Goal: Task Accomplishment & Management: Use online tool/utility

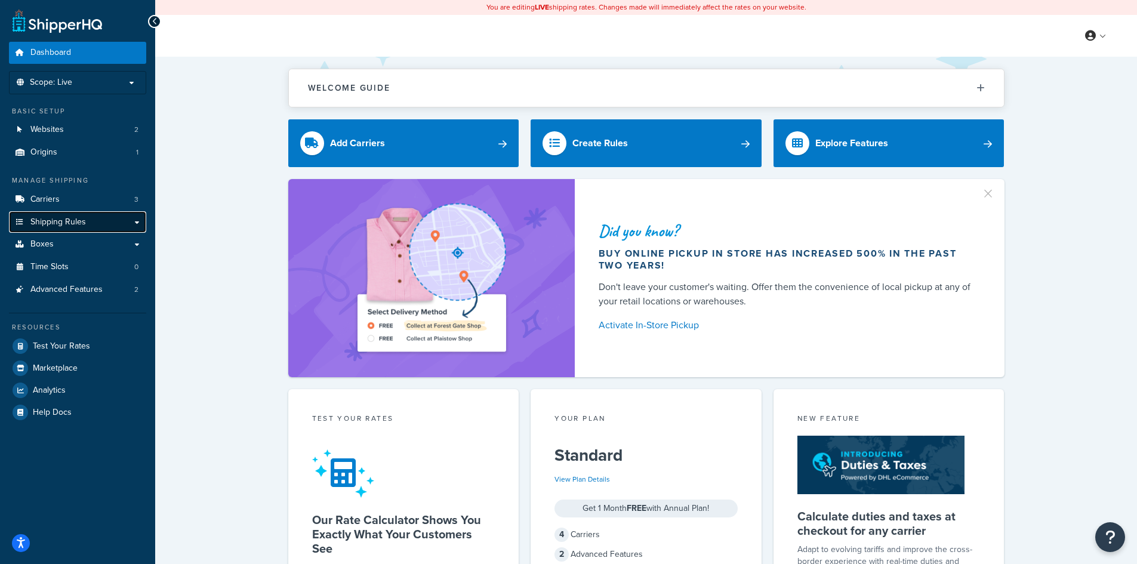
click at [61, 221] on span "Shipping Rules" at bounding box center [57, 222] width 55 height 10
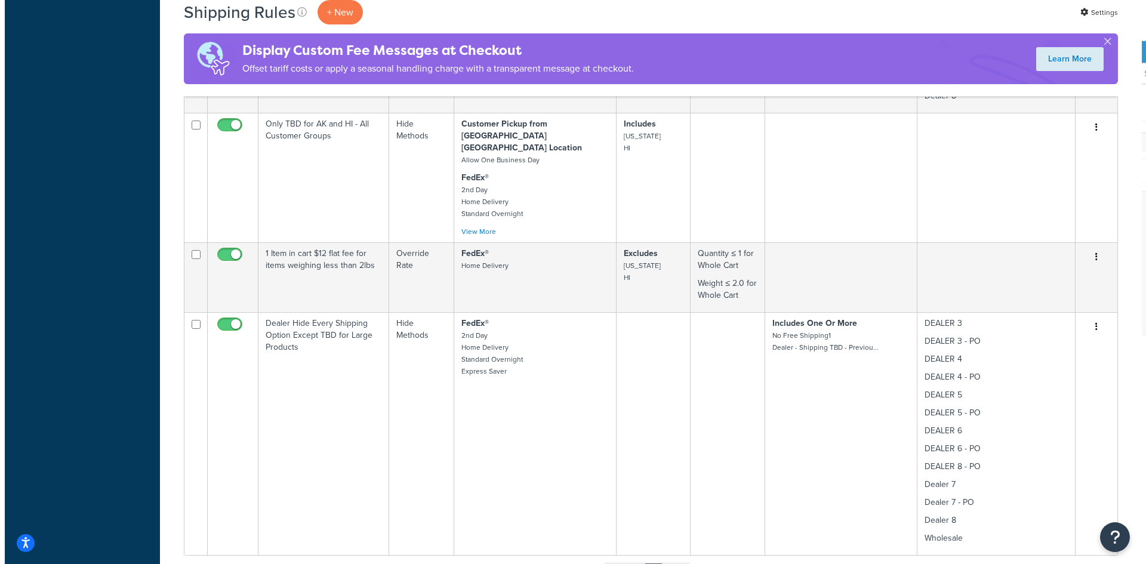
scroll to position [1750, 0]
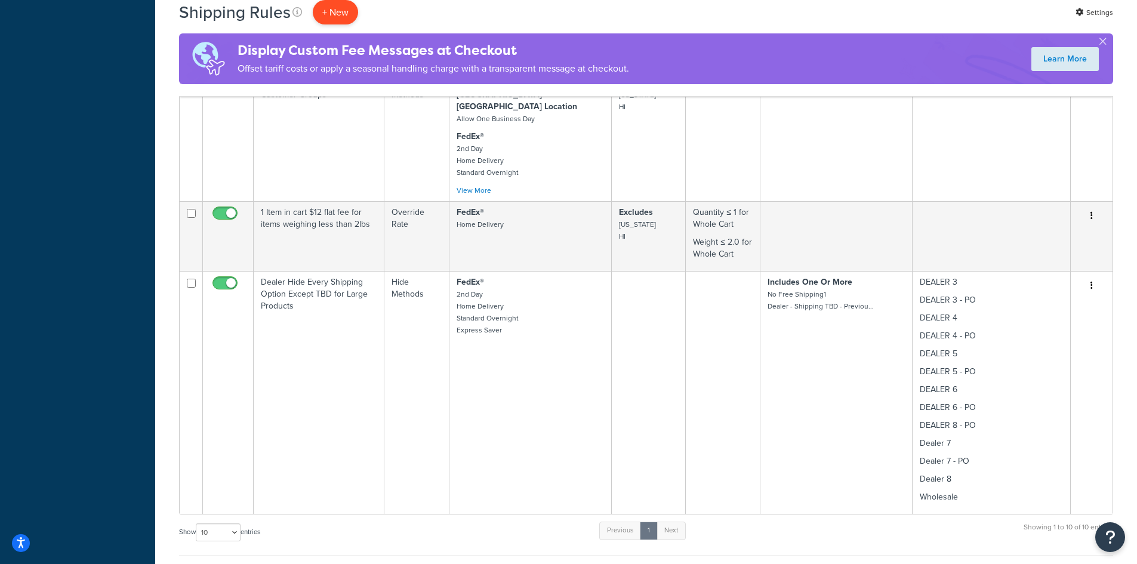
click at [328, 10] on p "+ New" at bounding box center [335, 12] width 45 height 24
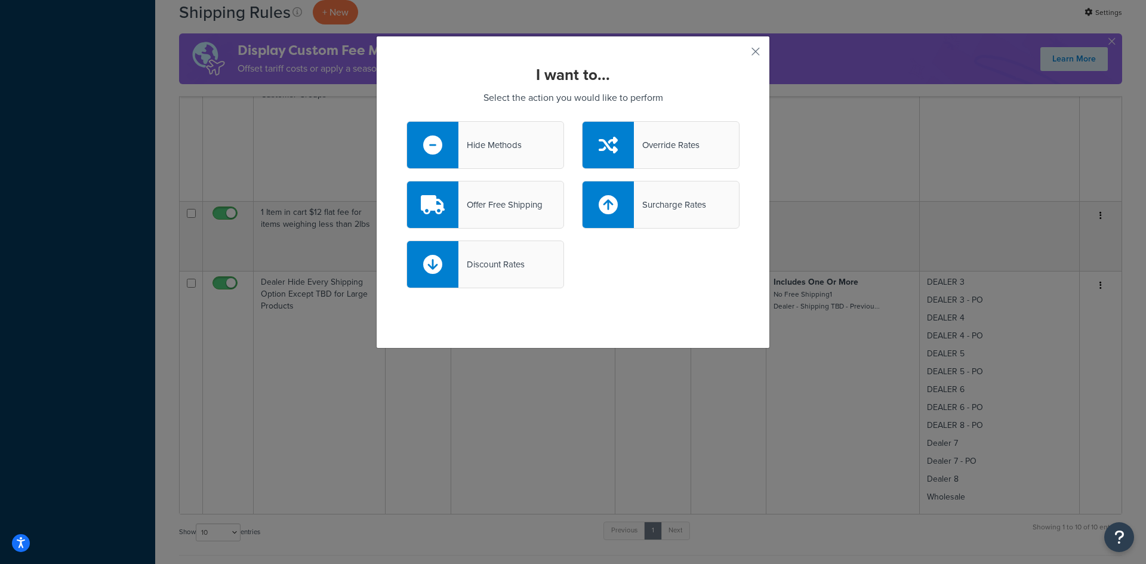
click at [500, 141] on div "Hide Methods" at bounding box center [489, 145] width 63 height 17
click at [0, 0] on input "Hide Methods" at bounding box center [0, 0] width 0 height 0
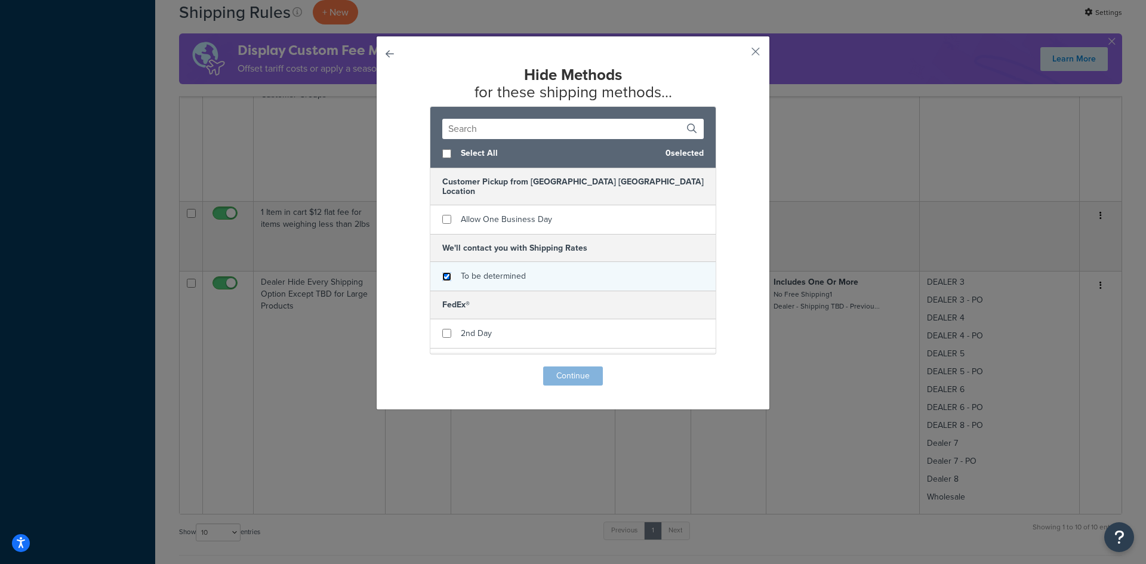
click at [444, 272] on input "checkbox" at bounding box center [446, 276] width 9 height 9
checkbox input "true"
click at [569, 373] on button "Continue" at bounding box center [573, 375] width 60 height 19
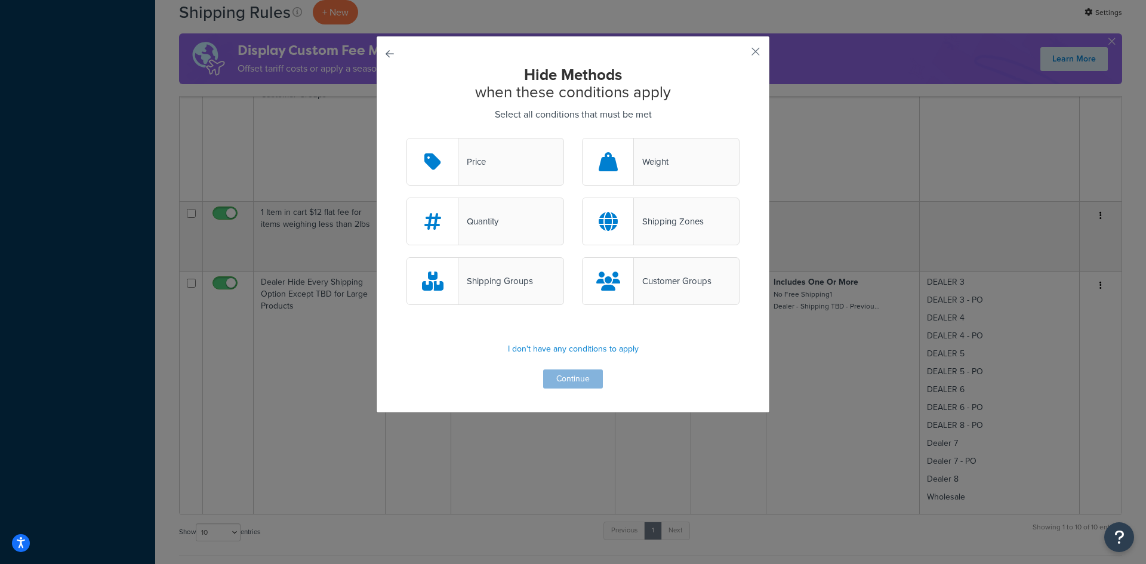
click at [656, 282] on div "Customer Groups" at bounding box center [673, 281] width 78 height 17
click at [0, 0] on input "Customer Groups" at bounding box center [0, 0] width 0 height 0
click at [551, 377] on button "Continue" at bounding box center [573, 378] width 60 height 19
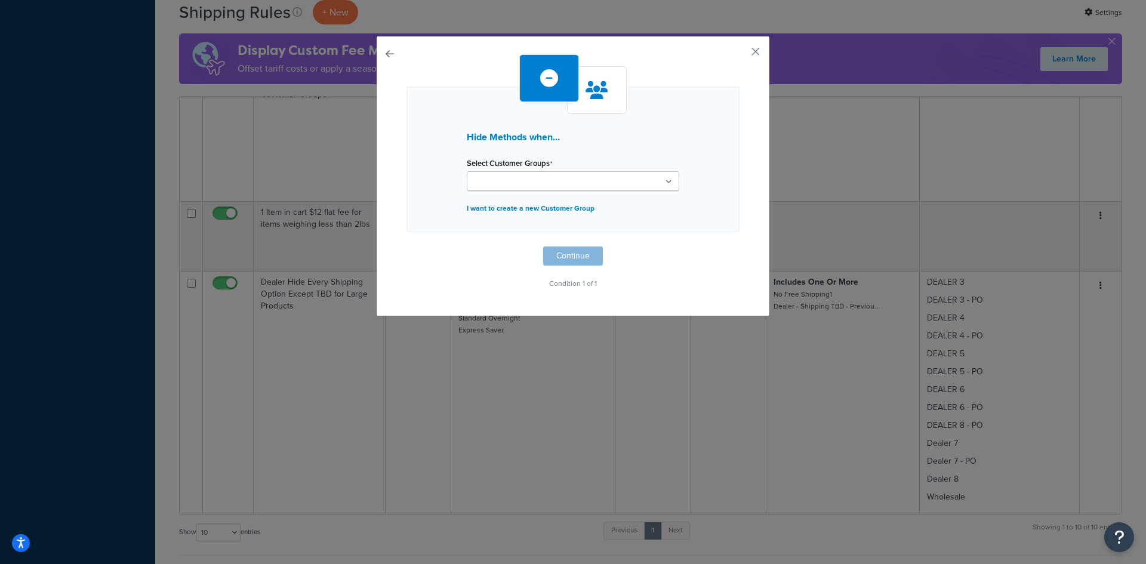
click at [665, 181] on icon at bounding box center [668, 181] width 7 height 7
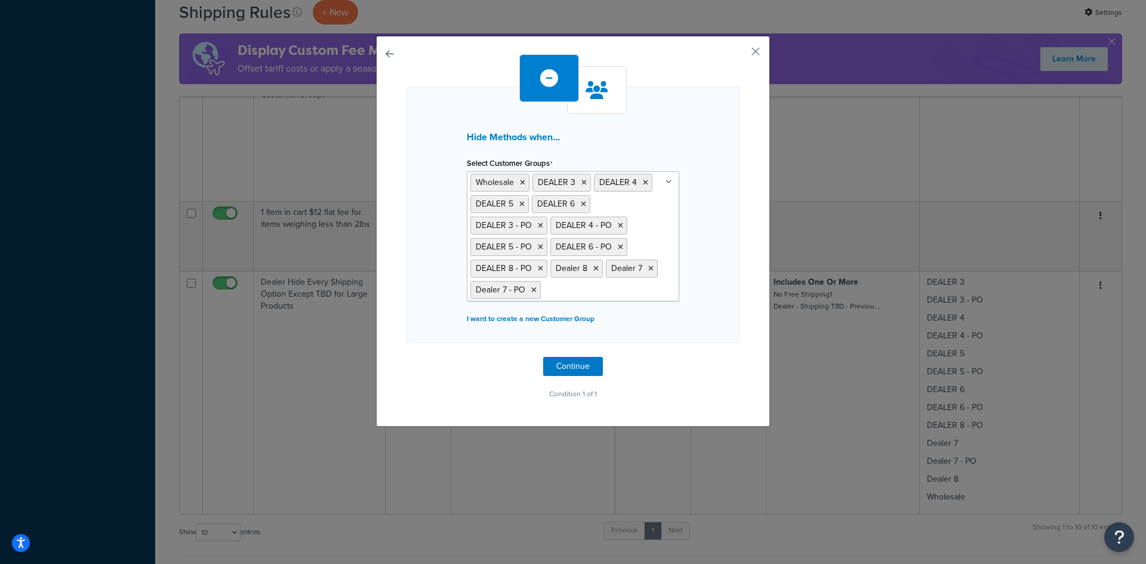
click at [706, 374] on div "Hide Methods when... Select Customer Groups Wholesale DEALER 3 DEALER 4 DEALER …" at bounding box center [572, 228] width 333 height 348
click at [573, 362] on button "Continue" at bounding box center [573, 366] width 60 height 19
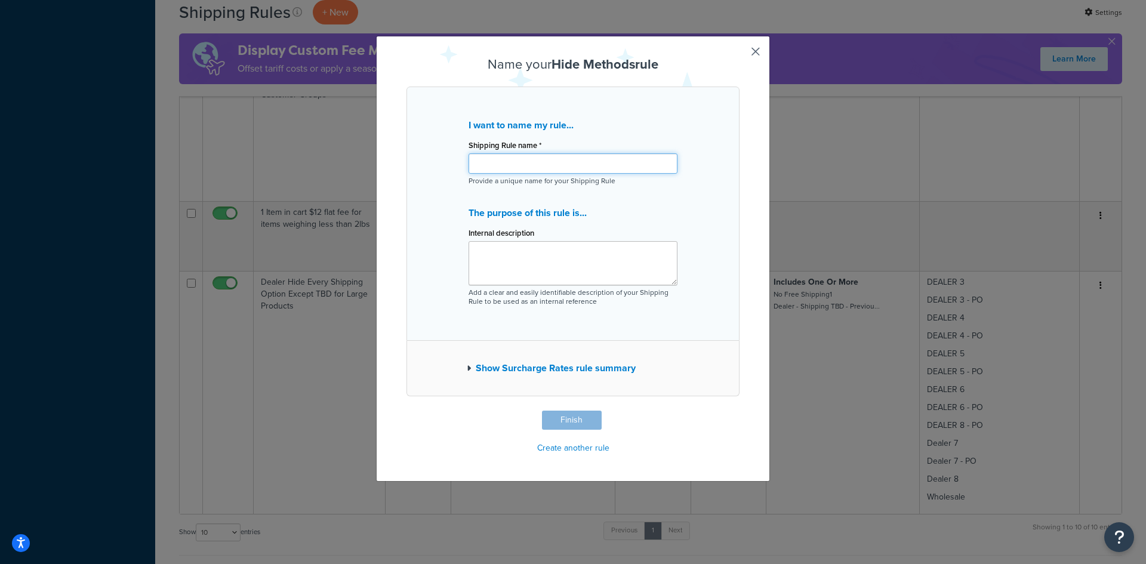
click at [487, 166] on input "Shipping Rule name *" at bounding box center [572, 163] width 209 height 20
type input "H"
drag, startPoint x: 670, startPoint y: 162, endPoint x: 353, endPoint y: 165, distance: 317.4
click at [353, 165] on div "Name your Hide Methods rule I want to name my rule... Shipping Rule name * Deal…" at bounding box center [573, 282] width 1146 height 564
type input "Dealer Hide TBD for Order Under 5K if Large Items are NOT Present"
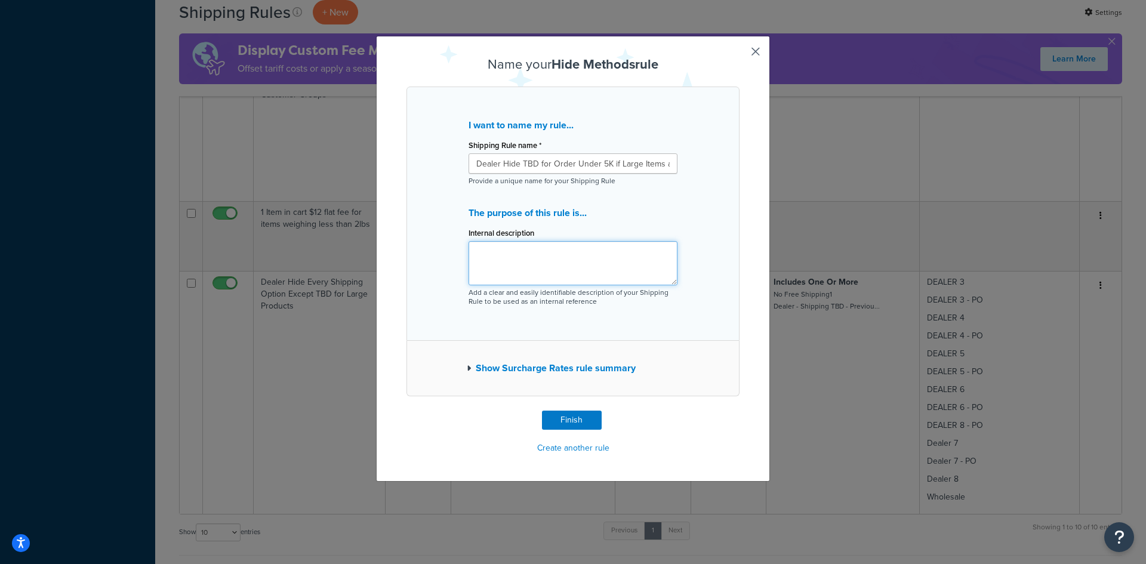
click at [545, 257] on textarea "Internal description" at bounding box center [572, 263] width 209 height 44
paste textarea "Dealer Hide TBD for Order Under 5K if Large Items are NOT Present"
type textarea "Dealer Hide TBD for Order Under 5K if Large Items are NOT Present"
click at [550, 416] on button "Finish" at bounding box center [572, 419] width 60 height 19
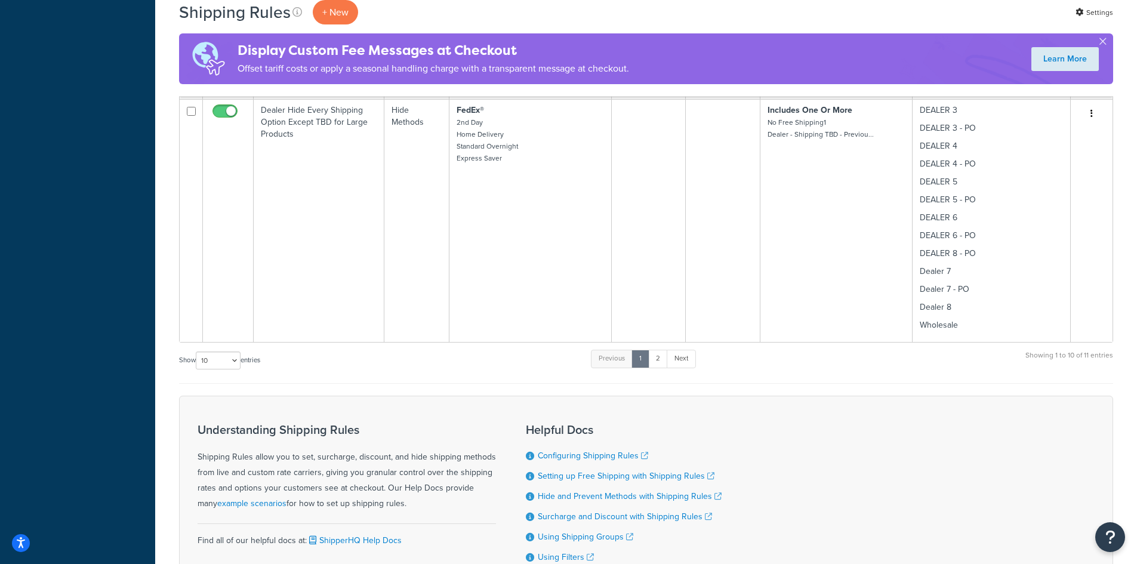
scroll to position [2004, 0]
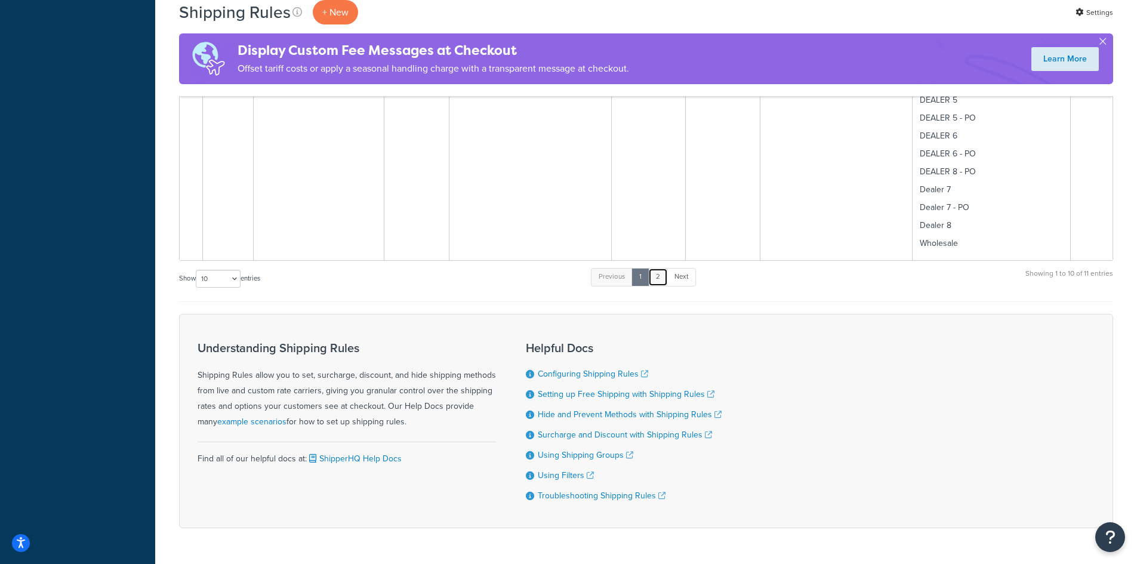
click at [657, 268] on link "2" at bounding box center [658, 277] width 20 height 18
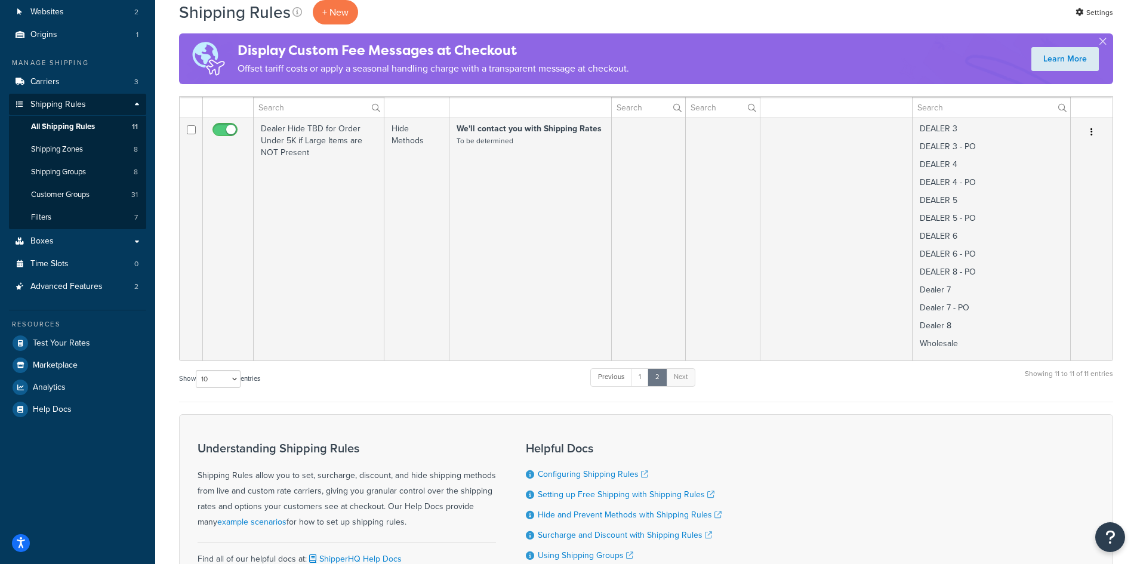
scroll to position [94, 0]
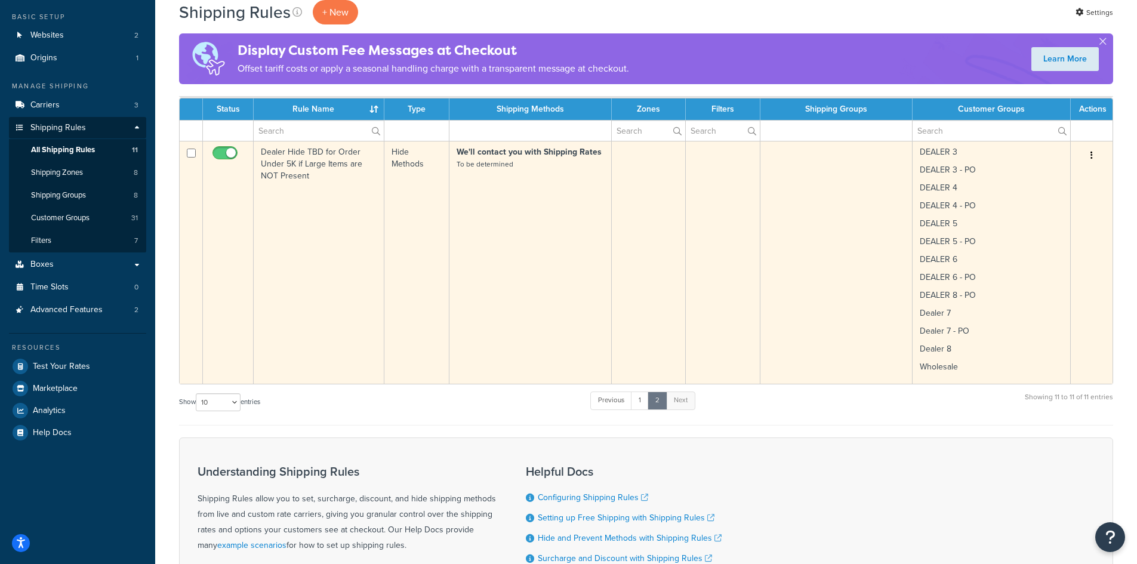
click at [655, 220] on td at bounding box center [649, 262] width 75 height 243
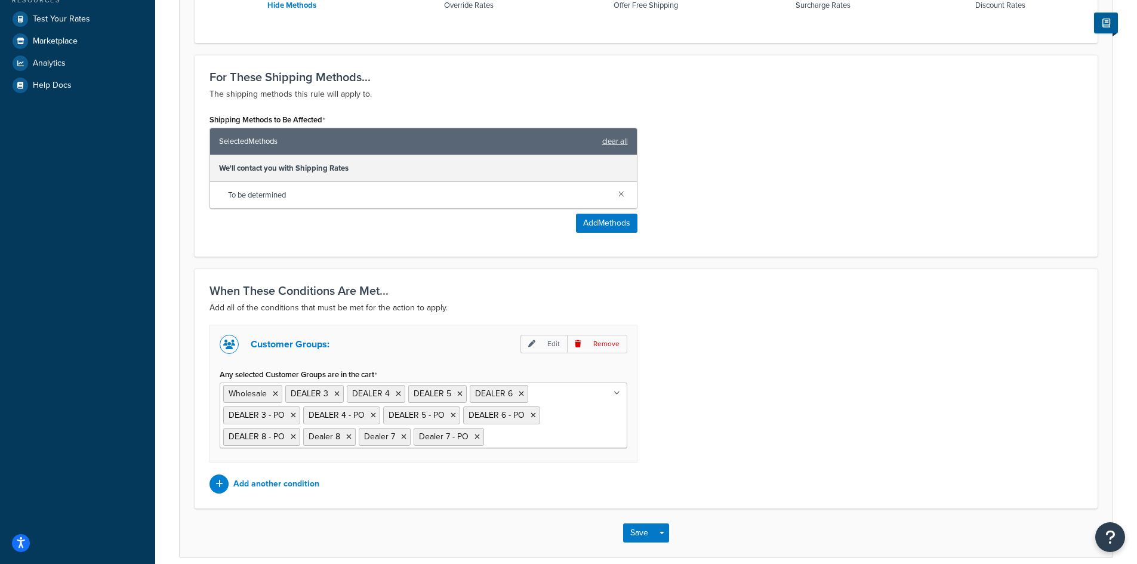
scroll to position [477, 0]
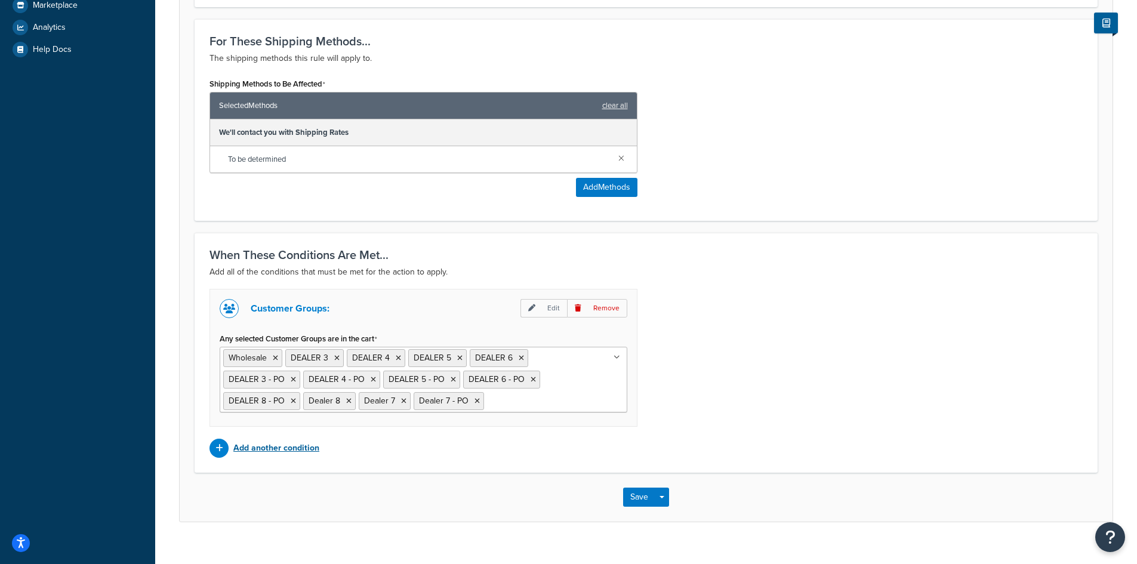
click at [283, 449] on p "Add another condition" at bounding box center [276, 448] width 86 height 17
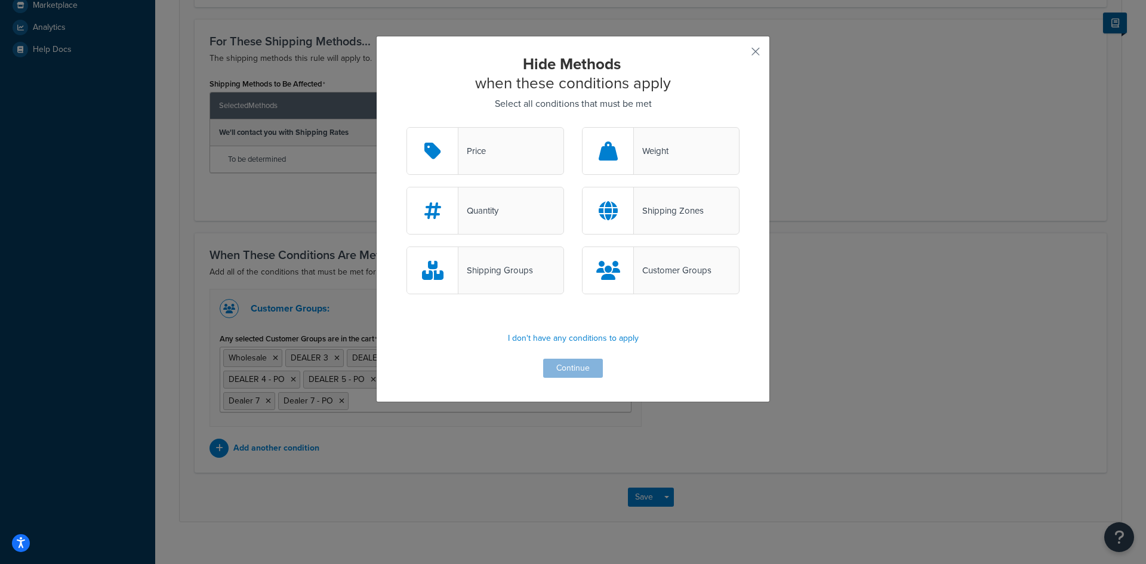
click at [507, 272] on div "Shipping Groups" at bounding box center [495, 270] width 75 height 17
click at [0, 0] on input "Shipping Groups" at bounding box center [0, 0] width 0 height 0
click at [558, 363] on button "Continue" at bounding box center [573, 368] width 60 height 19
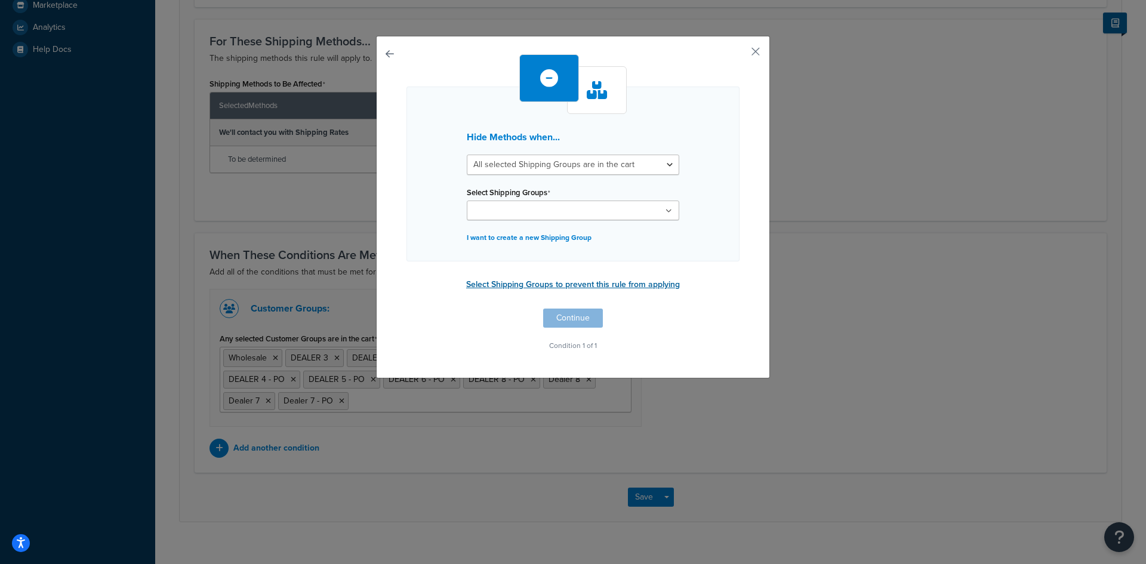
click at [541, 283] on button "Select Shipping Groups to prevent this rule from applying" at bounding box center [572, 285] width 221 height 18
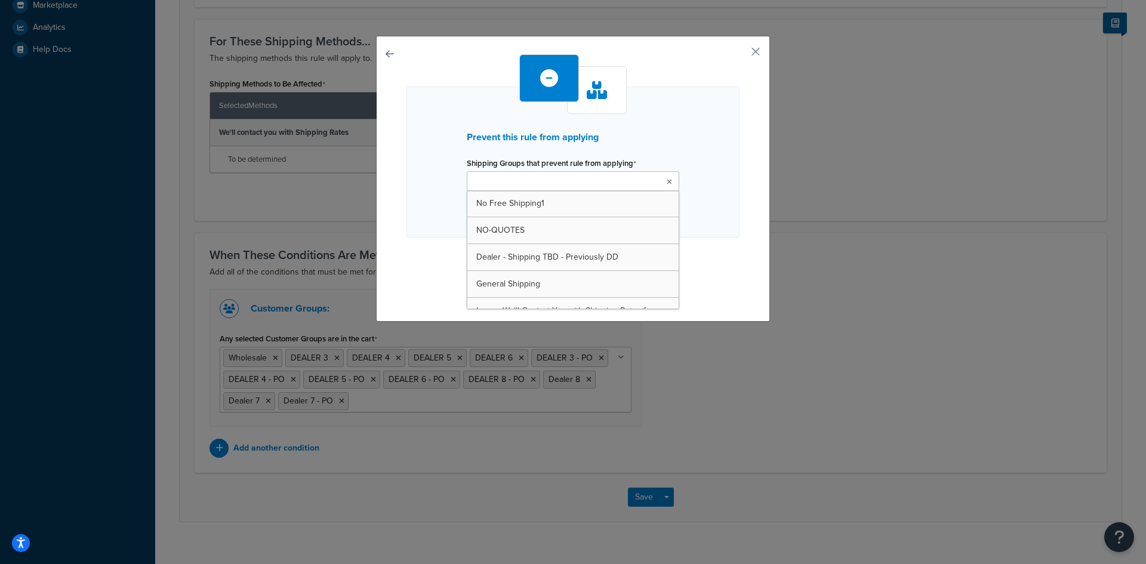
click at [666, 180] on icon at bounding box center [668, 181] width 5 height 7
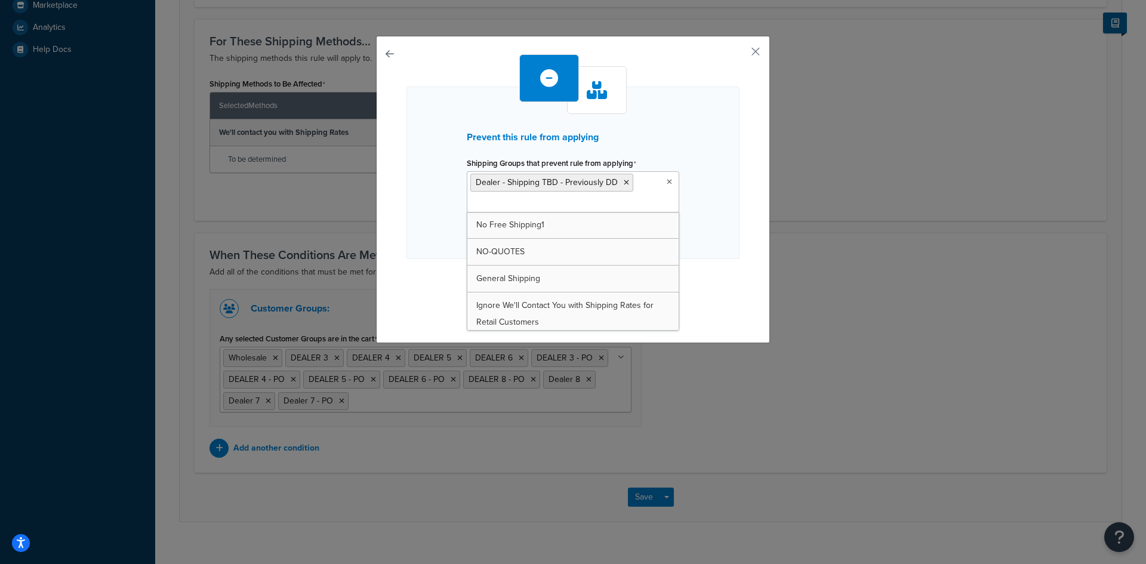
click at [709, 279] on div "Prevent this rule from applying Shipping Groups that prevent rule from applying…" at bounding box center [572, 186] width 333 height 264
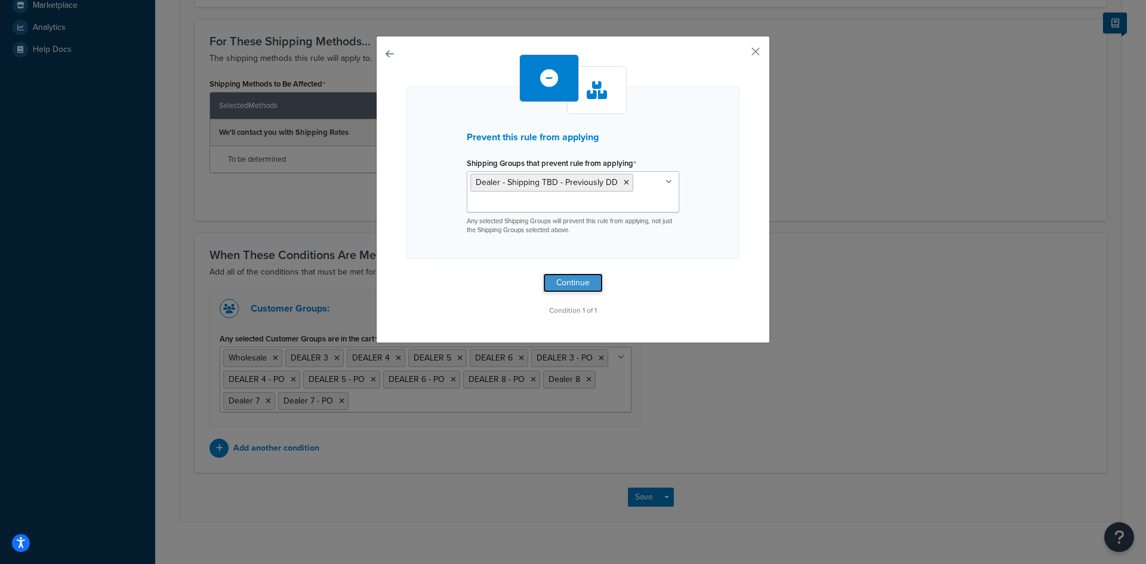
click at [559, 285] on button "Continue" at bounding box center [573, 282] width 60 height 19
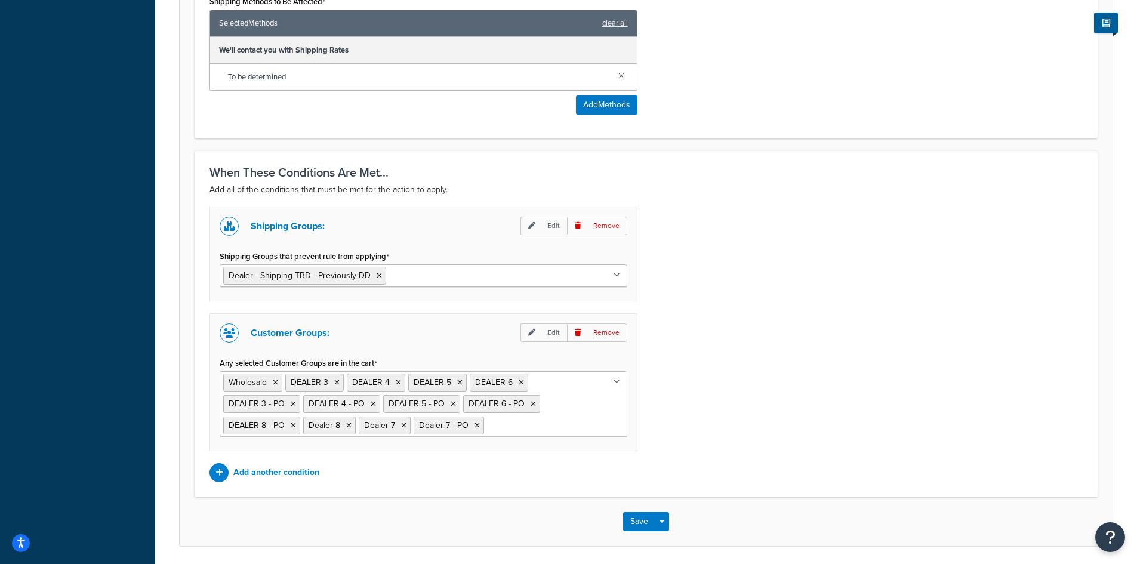
scroll to position [603, 0]
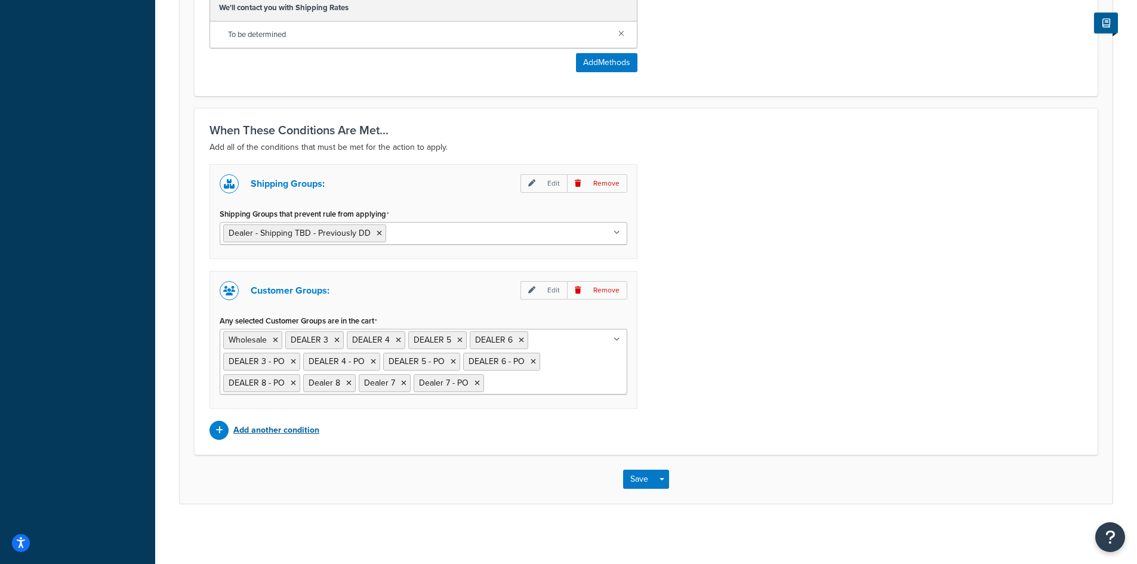
click at [221, 430] on icon at bounding box center [219, 430] width 8 height 8
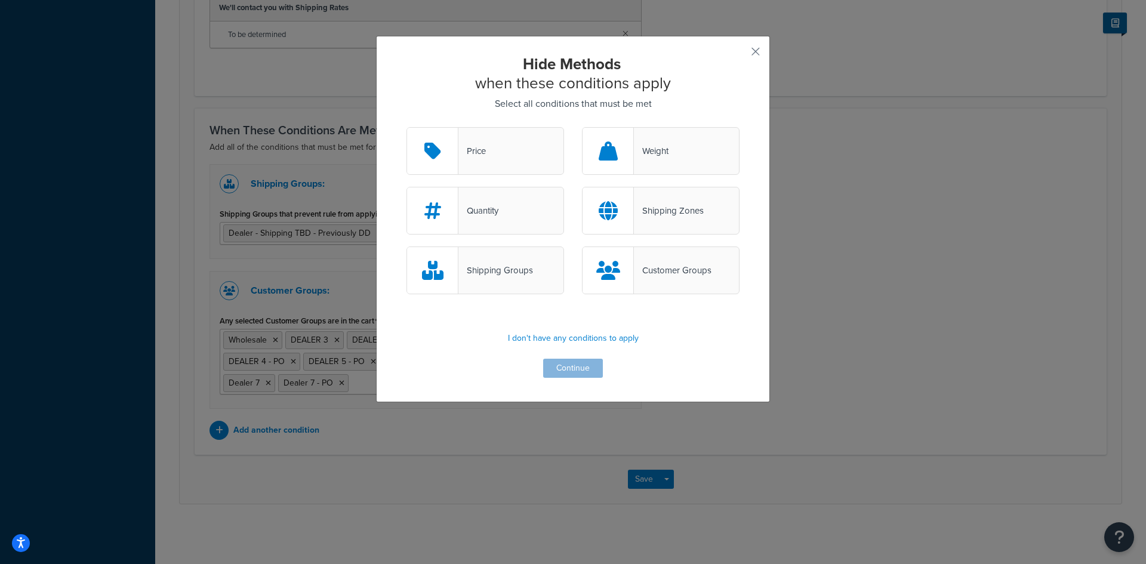
click at [484, 161] on div "Price" at bounding box center [485, 151] width 158 height 48
click at [0, 0] on input "Price" at bounding box center [0, 0] width 0 height 0
click at [479, 149] on div "Price" at bounding box center [472, 151] width 27 height 17
click at [0, 0] on input "Price" at bounding box center [0, 0] width 0 height 0
click at [479, 149] on div "Price" at bounding box center [471, 151] width 27 height 17
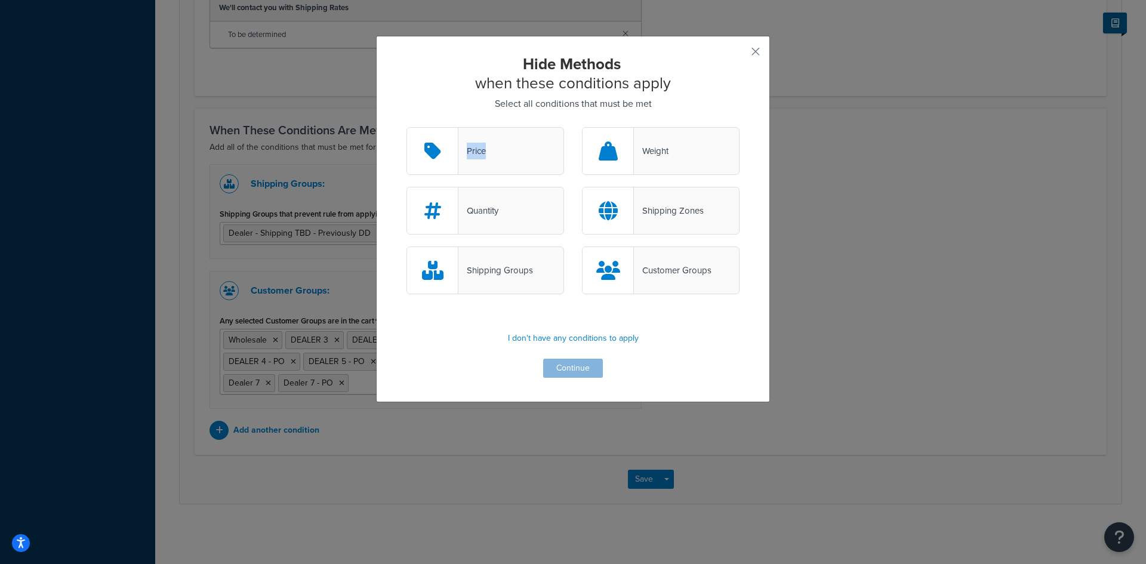
click at [0, 0] on input "Price" at bounding box center [0, 0] width 0 height 0
click at [584, 366] on button "Continue" at bounding box center [573, 368] width 60 height 19
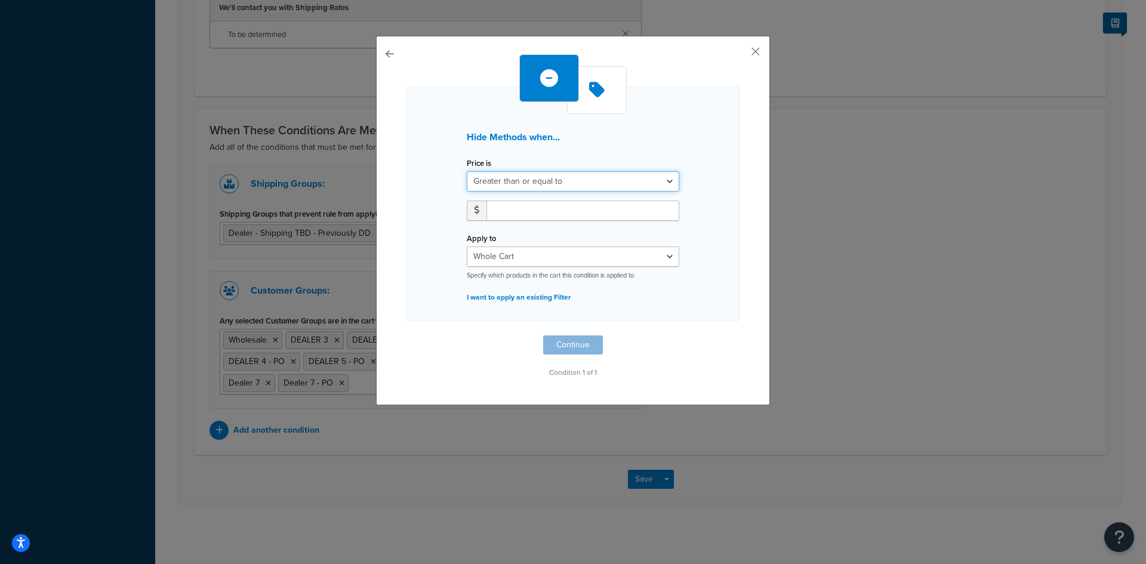
click at [572, 181] on select "Greater than or equal to Between or equal to Less than or equal to" at bounding box center [573, 181] width 212 height 20
select select "UNDER"
click at [467, 171] on select "Greater than or equal to Between or equal to Less than or equal to" at bounding box center [573, 181] width 212 height 20
click at [511, 211] on input "number" at bounding box center [582, 210] width 193 height 20
type input "5000.00"
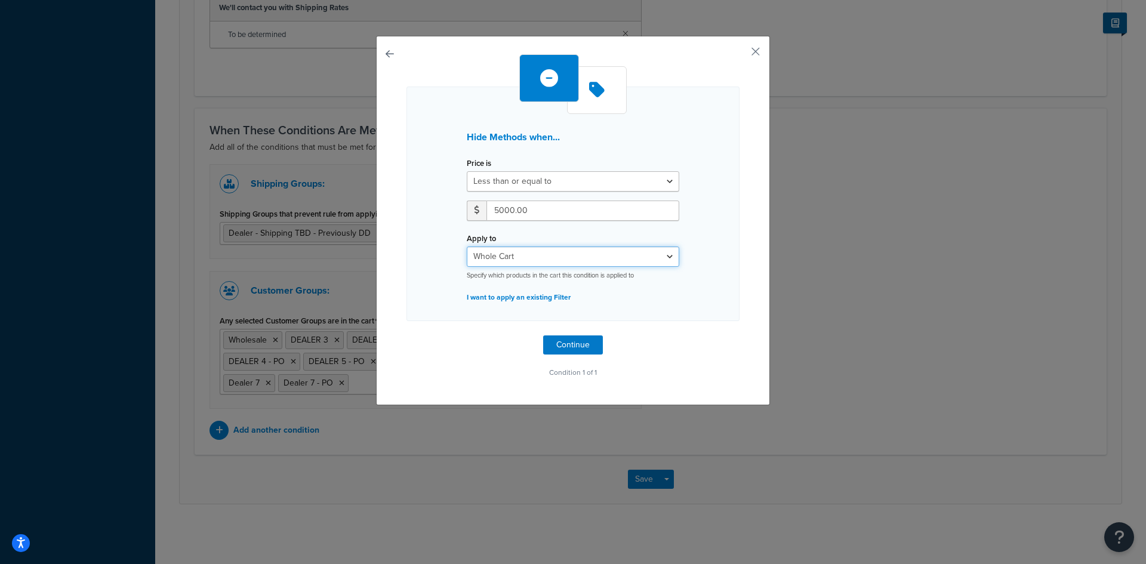
click at [561, 258] on select "Whole Cart Everything in Shipping Group Everything at Origin Each Item within S…" at bounding box center [573, 256] width 212 height 20
click at [566, 345] on button "Continue" at bounding box center [573, 344] width 60 height 19
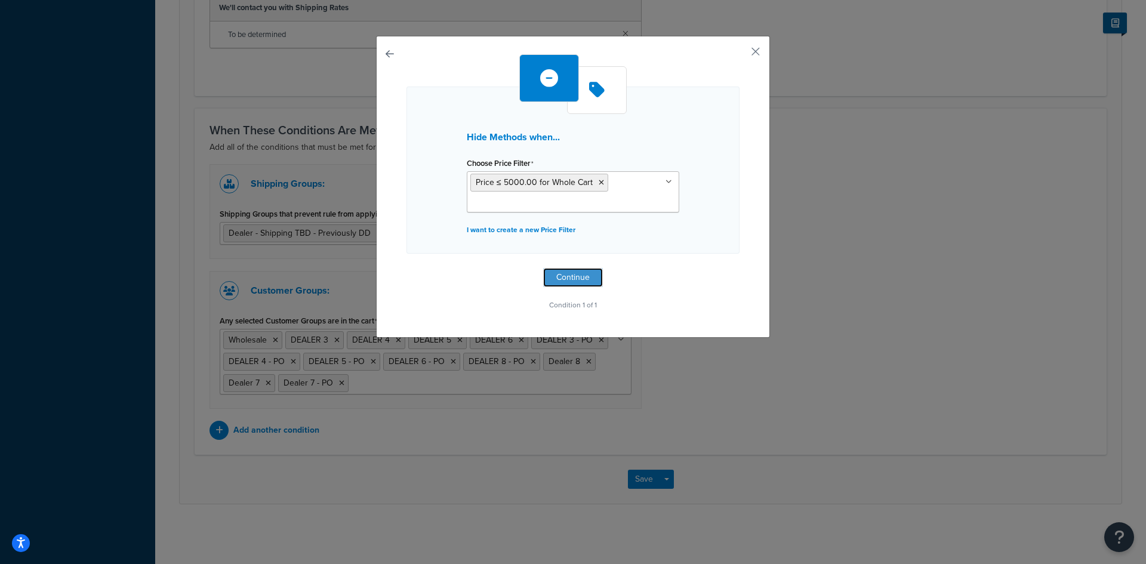
drag, startPoint x: 564, startPoint y: 275, endPoint x: 547, endPoint y: 280, distance: 17.4
click at [564, 274] on button "Continue" at bounding box center [573, 277] width 60 height 19
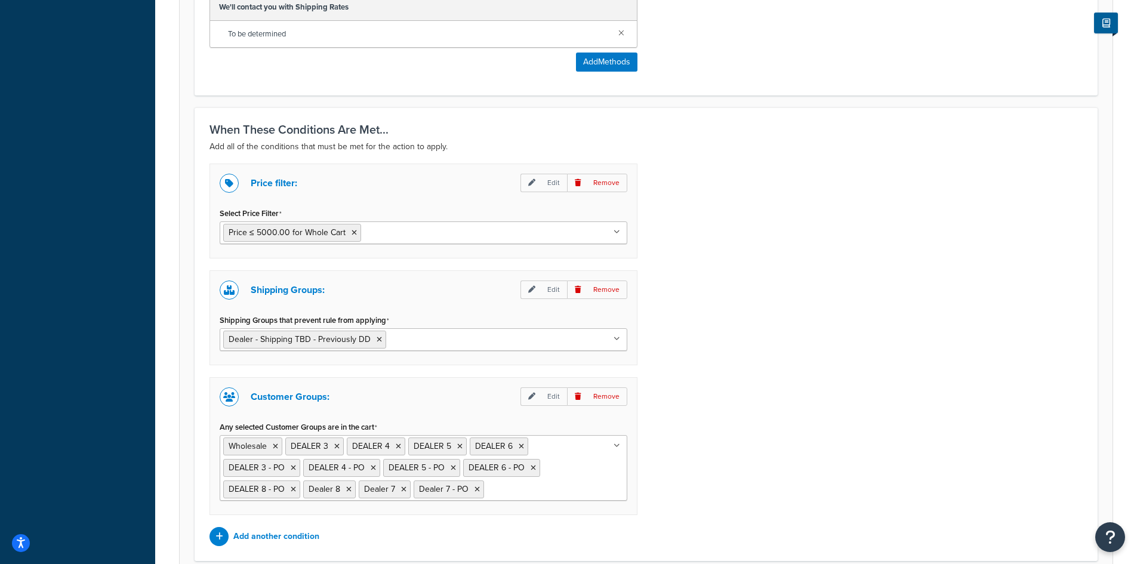
click at [715, 292] on div "Price filter: Edit Remove Select Price Filter Price ≤ 5000.00 for Whole Cart De…" at bounding box center [645, 354] width 891 height 382
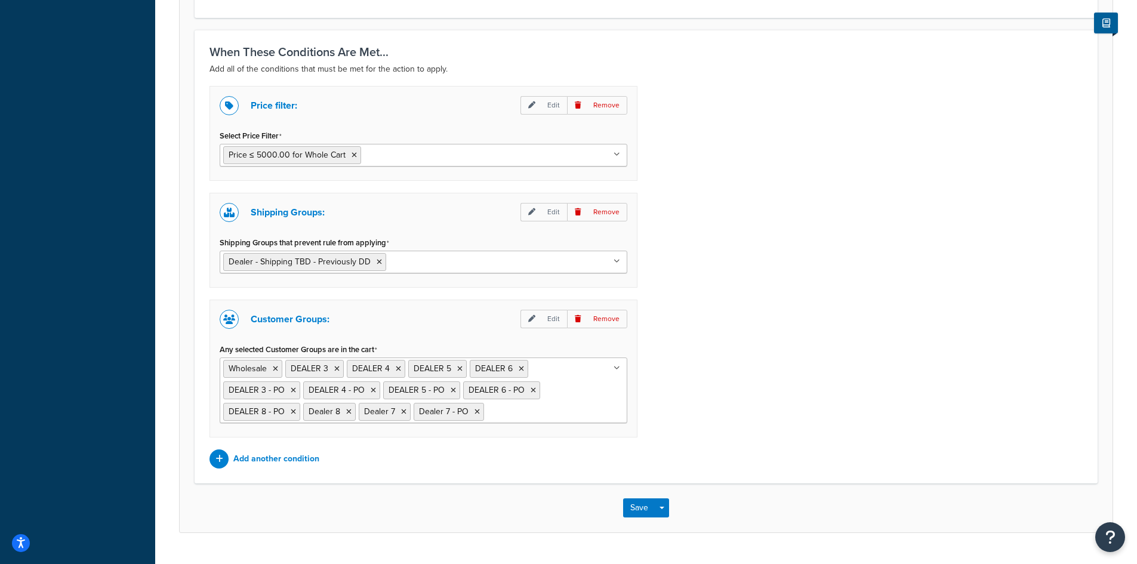
scroll to position [709, 0]
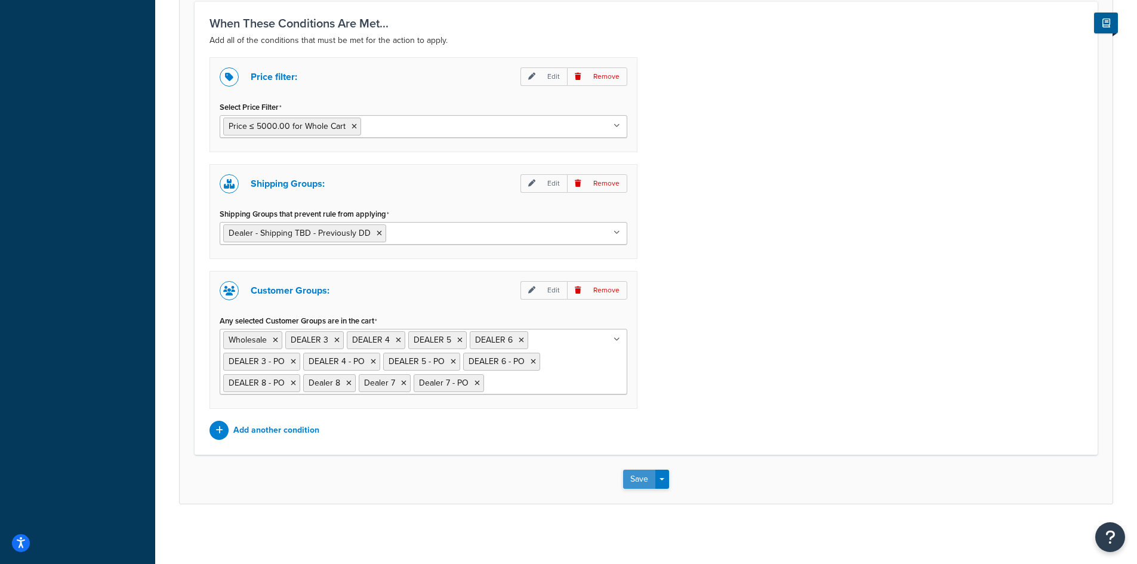
click at [640, 479] on button "Save" at bounding box center [639, 479] width 32 height 19
